Goal: Task Accomplishment & Management: Use online tool/utility

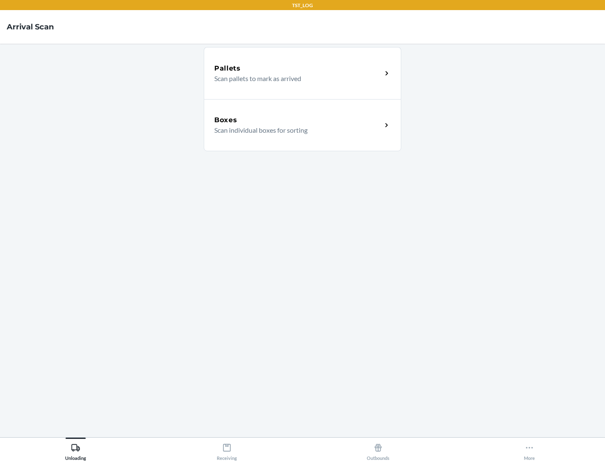
click at [298, 120] on div "Boxes" at bounding box center [298, 120] width 168 height 10
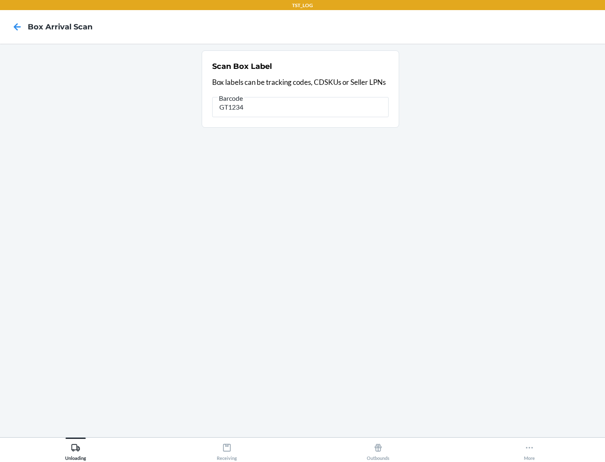
type input "GT1234"
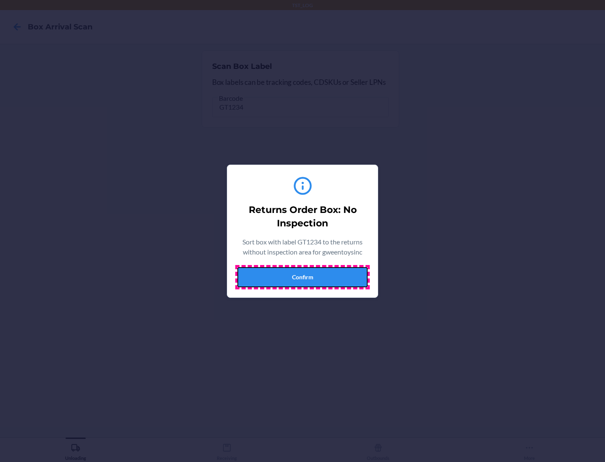
click at [302, 277] on button "Confirm" at bounding box center [302, 277] width 130 height 20
